Goal: Obtain resource: Download file/media

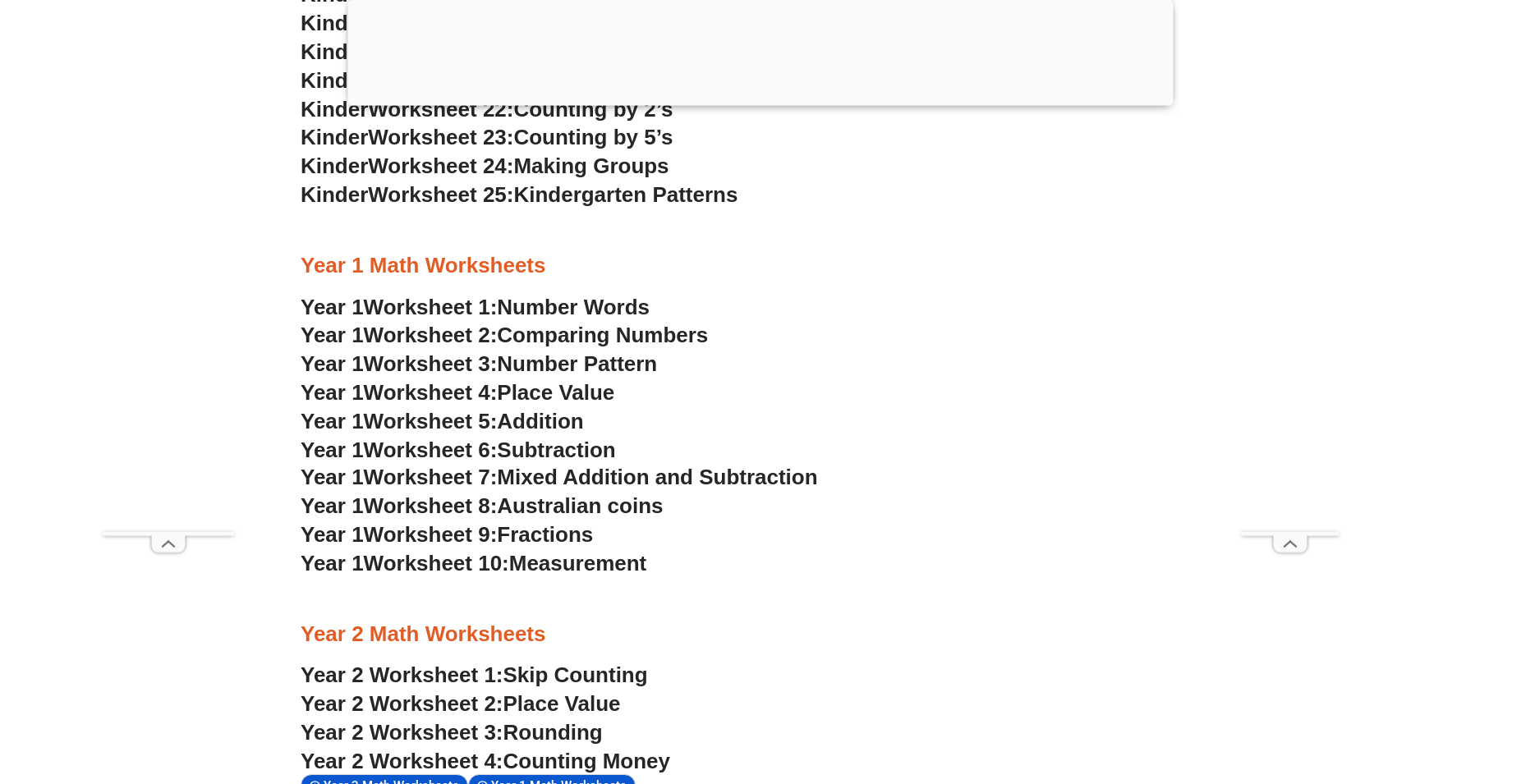
scroll to position [1507, 0]
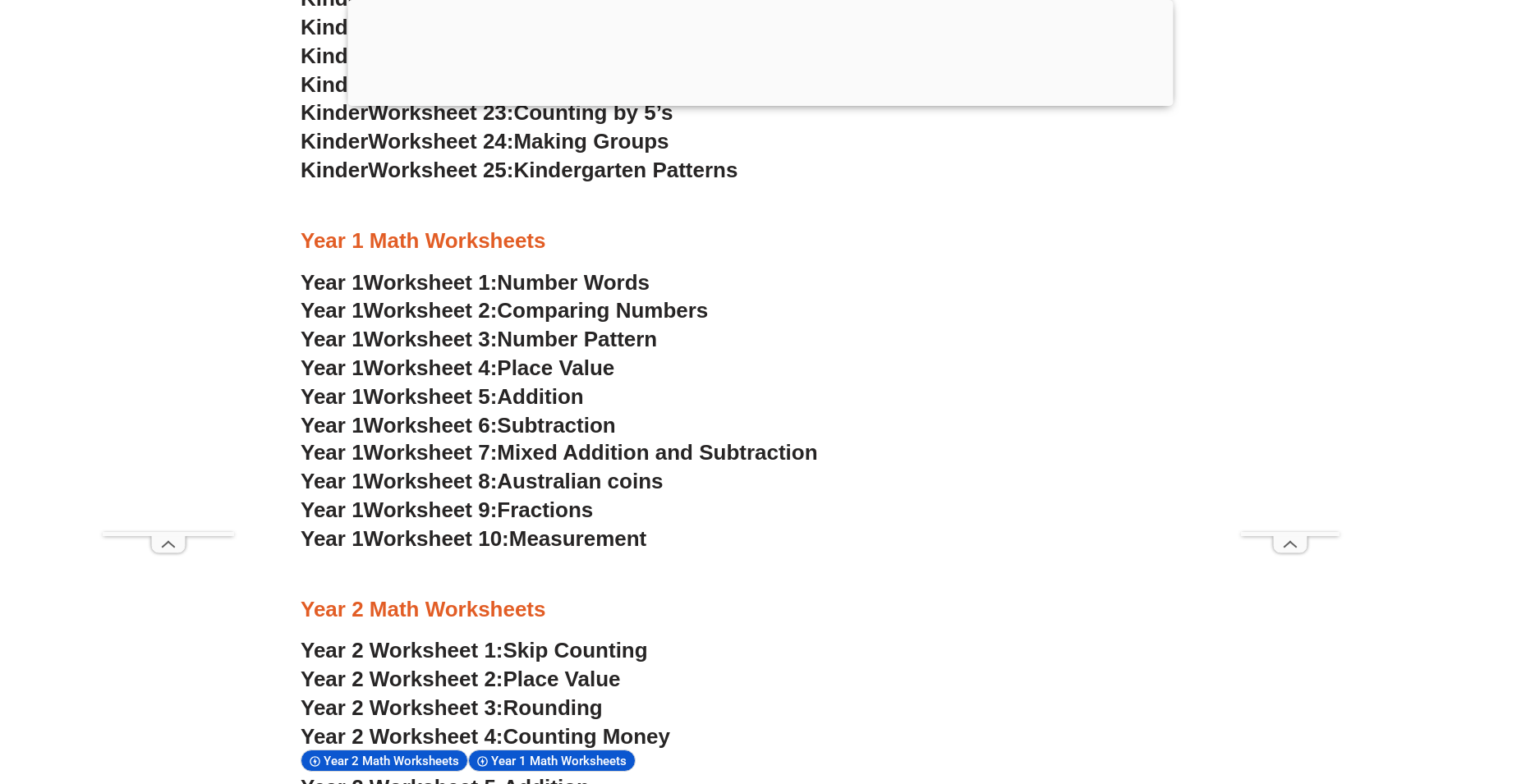
click at [547, 277] on span "Number Words" at bounding box center [573, 282] width 152 height 24
click at [596, 309] on span "Comparing Numbers" at bounding box center [603, 310] width 211 height 24
click at [553, 333] on span "Number Pattern" at bounding box center [577, 339] width 160 height 24
click at [569, 373] on span "Place Value" at bounding box center [556, 368] width 118 height 24
click at [574, 392] on span "Addition" at bounding box center [540, 396] width 87 height 24
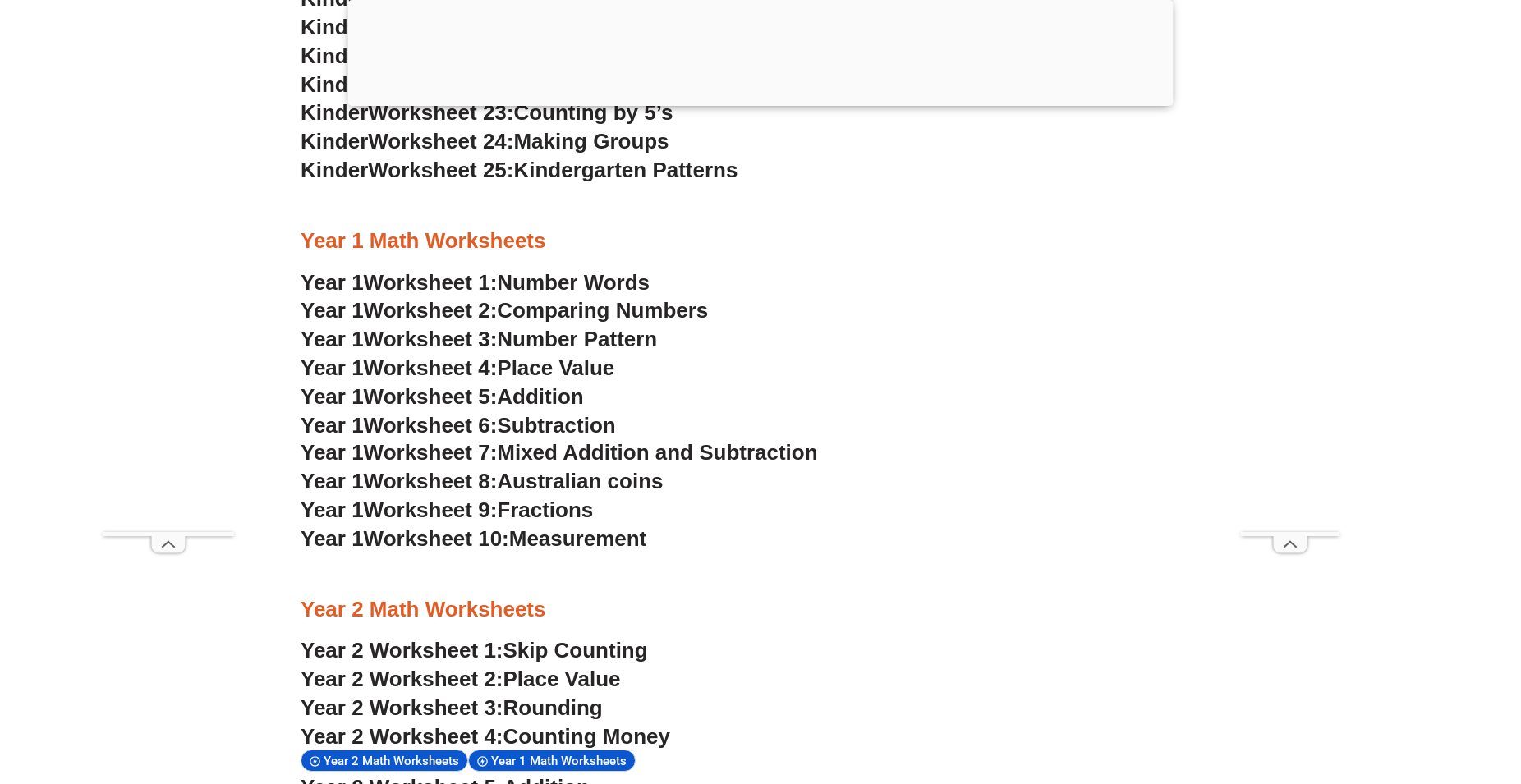
click at [580, 421] on span "Subtraction" at bounding box center [556, 425] width 119 height 24
click at [579, 450] on span "Mixed Addition and Subtraction" at bounding box center [657, 453] width 320 height 24
click at [610, 486] on span "Australian coins" at bounding box center [580, 481] width 166 height 24
click at [523, 508] on span "Fractions" at bounding box center [545, 510] width 96 height 24
click at [542, 537] on span "Measurement" at bounding box center [577, 538] width 138 height 24
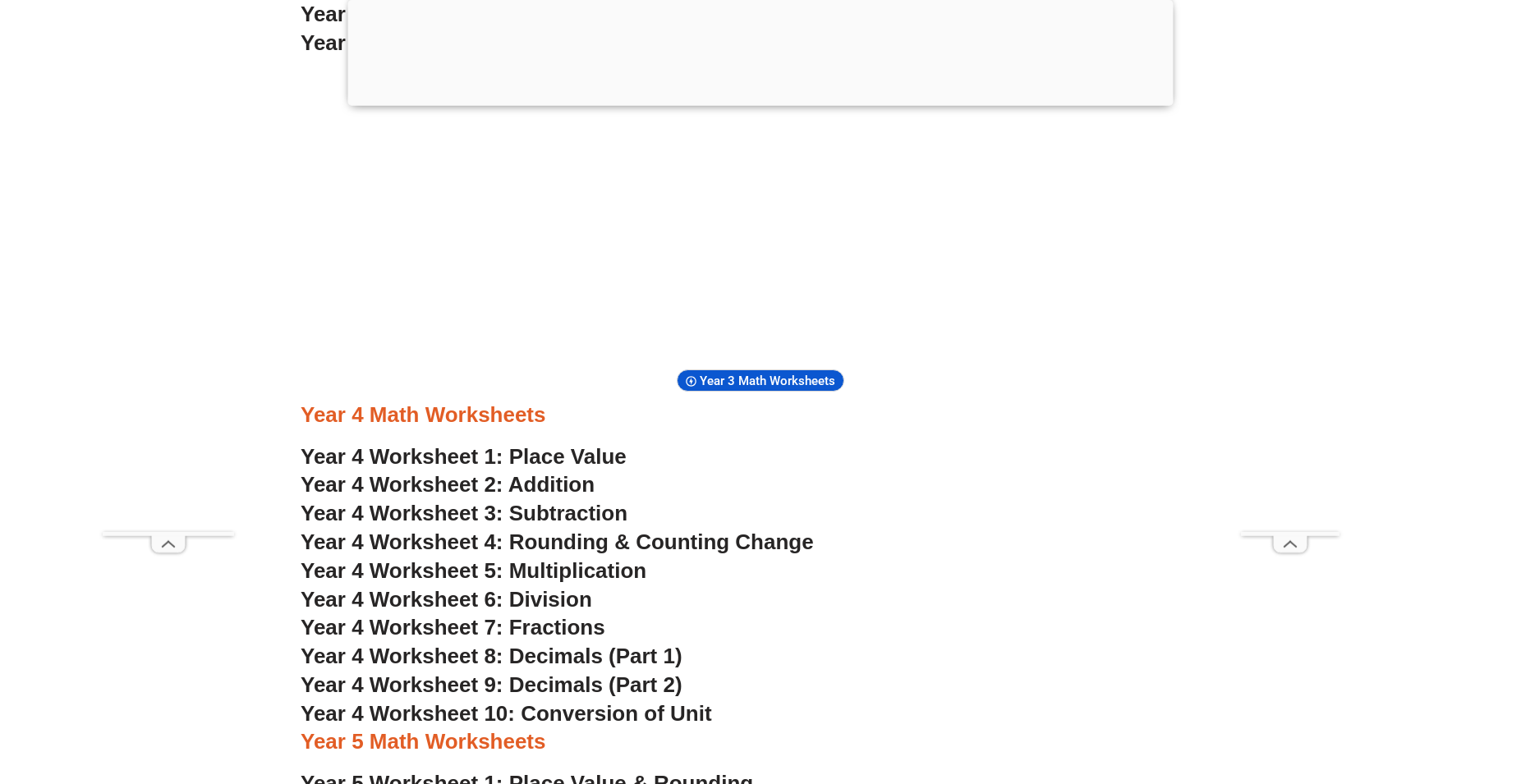
scroll to position [2848, 0]
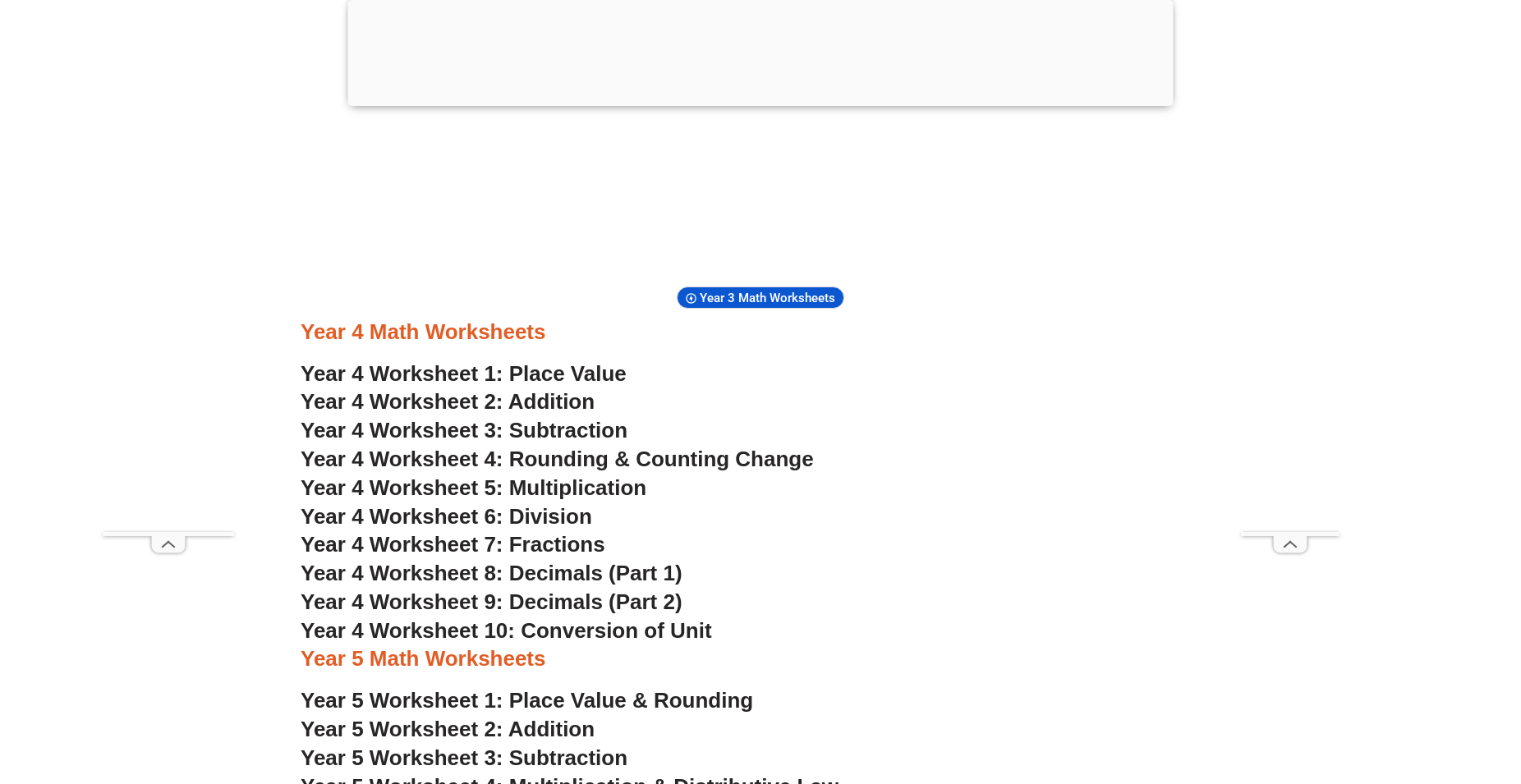
click at [567, 573] on span "Year 4 Worksheet 8: Decimals (Part 1)" at bounding box center [491, 573] width 382 height 24
click at [577, 455] on span "Year 4 Worksheet 4: Rounding & Counting Change" at bounding box center [557, 459] width 513 height 24
click at [538, 485] on span "Year 4 Worksheet 5: Multiplication" at bounding box center [473, 487] width 345 height 24
click at [564, 519] on span "Year 4 Worksheet 6: Division" at bounding box center [446, 517] width 292 height 24
click at [560, 552] on span "Year 4 Worksheet 7: Fractions" at bounding box center [453, 544] width 305 height 24
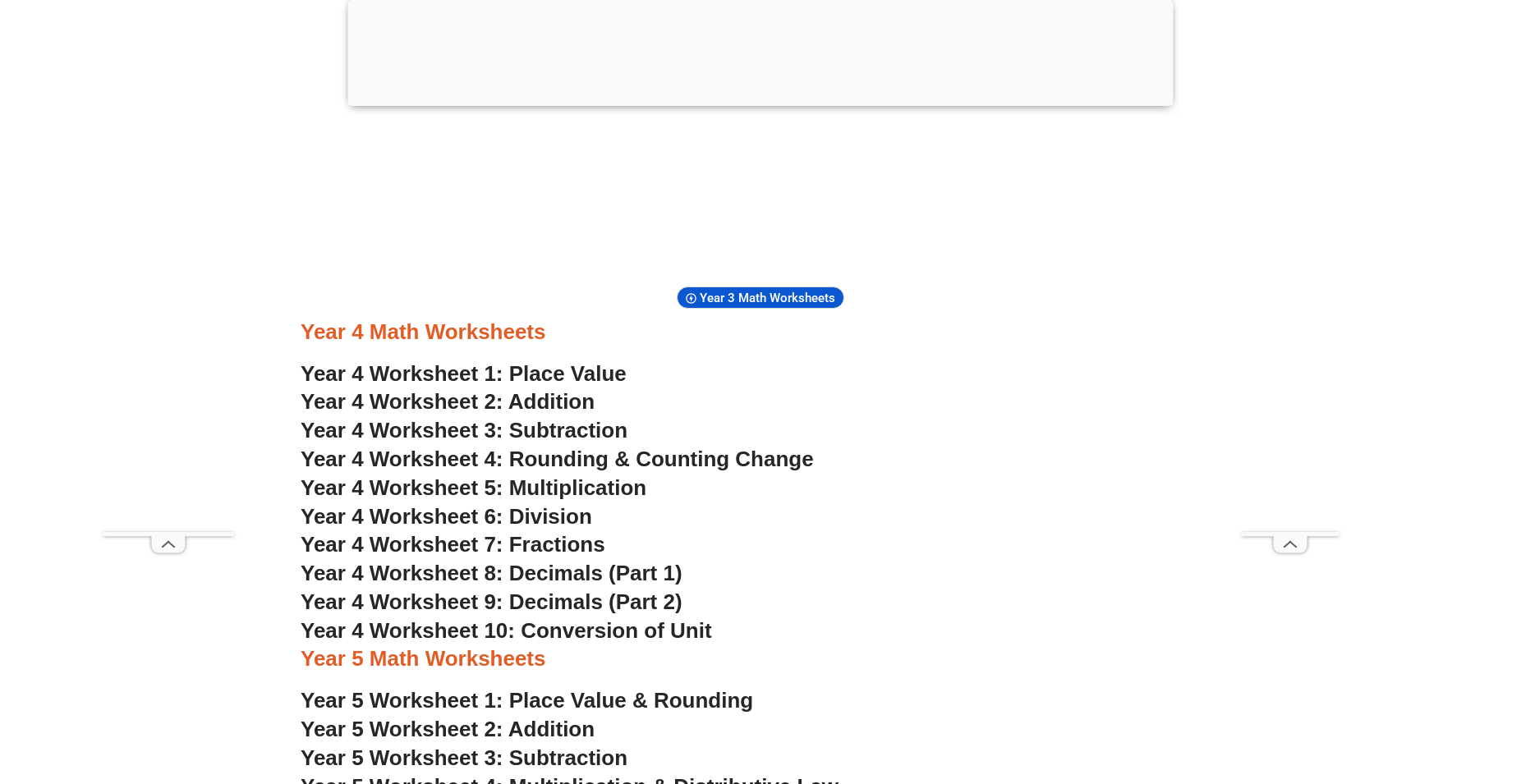
click at [525, 579] on span "Year 4 Worksheet 8: Decimals (Part 1)" at bounding box center [491, 573] width 382 height 24
click at [646, 610] on span "Year 4 Worksheet 9: Decimals (Part 2)" at bounding box center [491, 601] width 382 height 24
click at [561, 633] on span "Year 4 Worksheet 10: Conversion of Unit" at bounding box center [506, 630] width 411 height 24
